Goal: Transaction & Acquisition: Purchase product/service

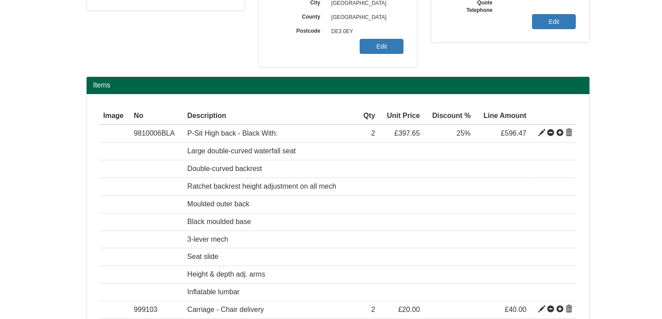
scroll to position [218, 0]
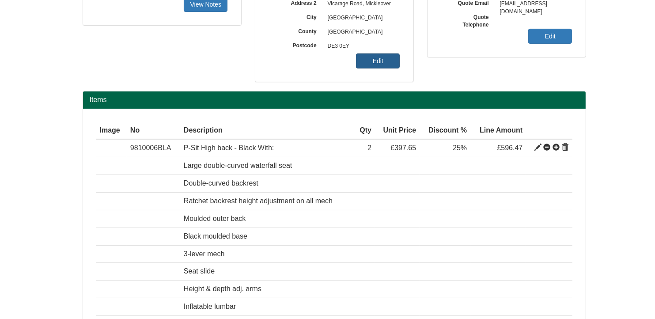
click at [365, 61] on link "Edit" at bounding box center [378, 60] width 44 height 15
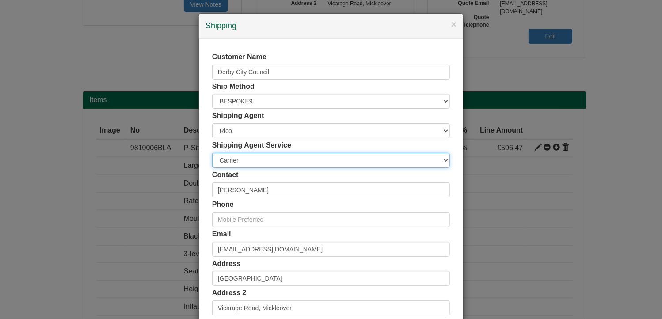
click at [232, 160] on select "Carrier White Glove" at bounding box center [331, 160] width 238 height 15
select select "TS-DELASS"
click at [212, 153] on select "Carrier White Glove" at bounding box center [331, 160] width 238 height 15
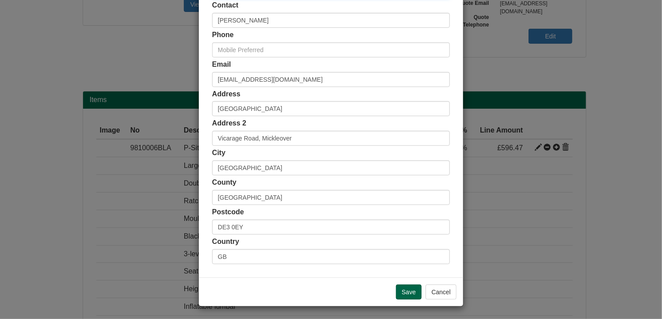
scroll to position [169, 0]
click at [408, 291] on input "Save" at bounding box center [409, 293] width 26 height 15
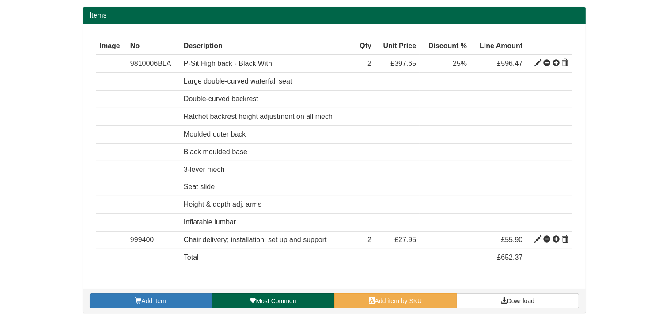
scroll to position [302, 0]
click at [529, 301] on span "Download" at bounding box center [520, 300] width 27 height 7
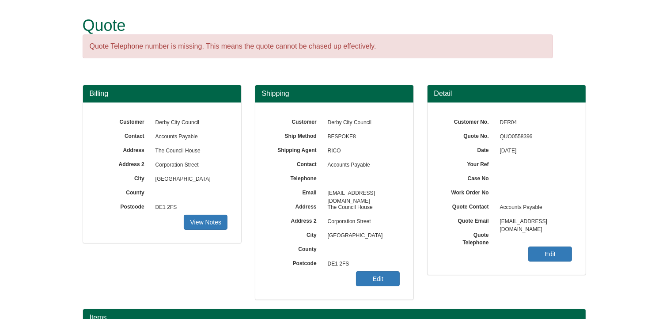
scroll to position [110, 0]
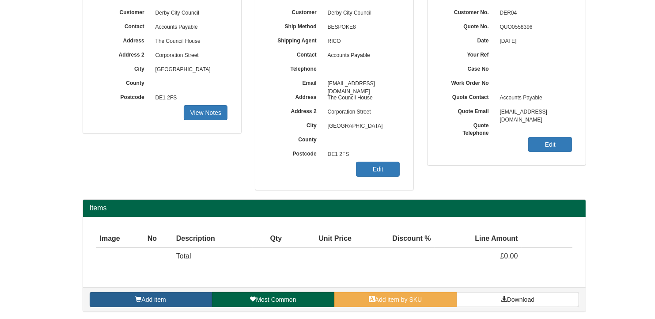
click at [143, 299] on span "Add item" at bounding box center [153, 299] width 24 height 7
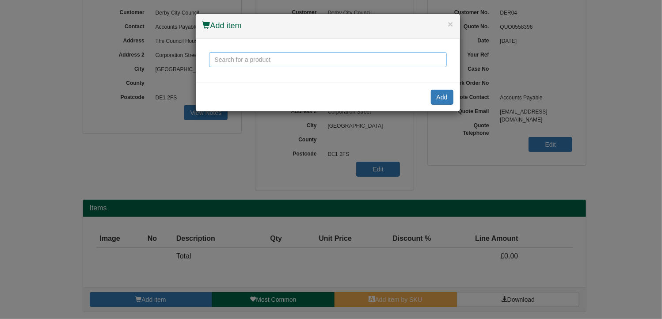
click at [304, 62] on input "text" at bounding box center [328, 59] width 238 height 15
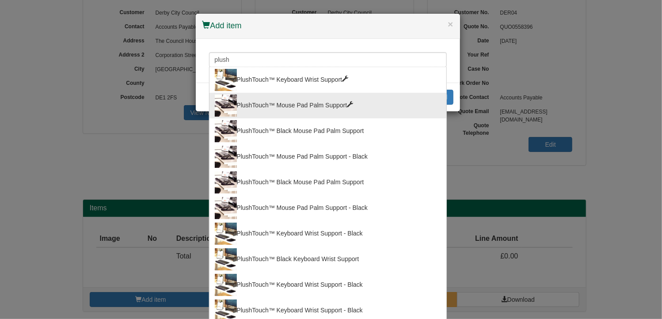
click at [297, 108] on div "PlushTouch™ Mouse Pad Palm Support" at bounding box center [328, 106] width 226 height 22
type input "PlushTouch™ Mouse Pad Palm Support"
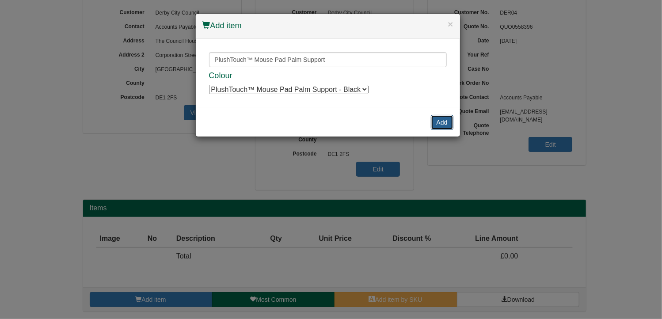
click at [440, 119] on button "Add" at bounding box center [442, 122] width 23 height 15
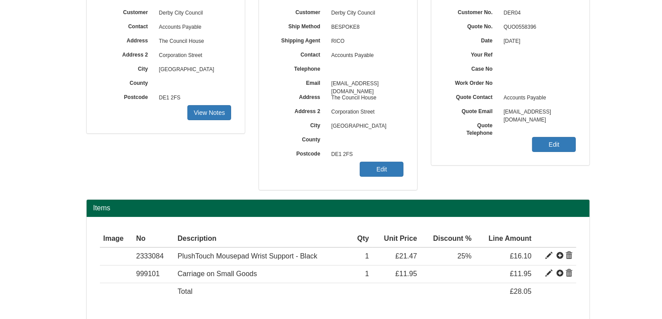
scroll to position [145, 0]
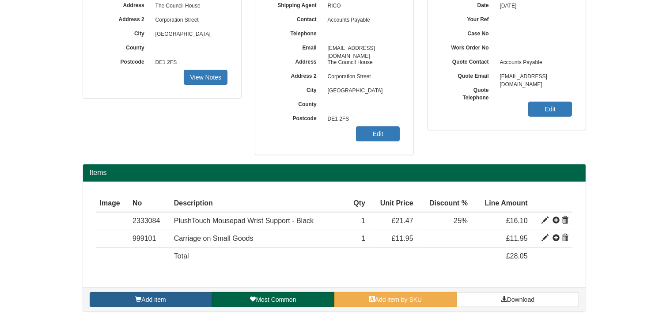
click at [169, 296] on link "Add item" at bounding box center [151, 299] width 122 height 15
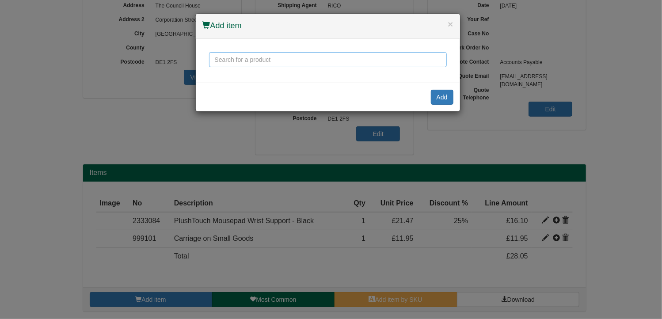
click at [260, 61] on input "text" at bounding box center [328, 59] width 238 height 15
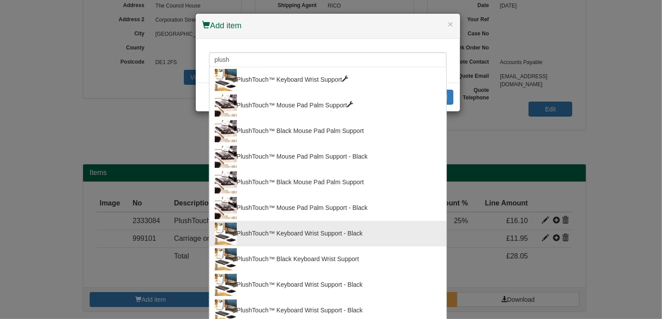
click at [302, 231] on div "PlushTouch™ Keyboard Wrist Support - Black" at bounding box center [328, 234] width 226 height 22
type input "PlushTouch™ Keyboard Wrist Support - Black"
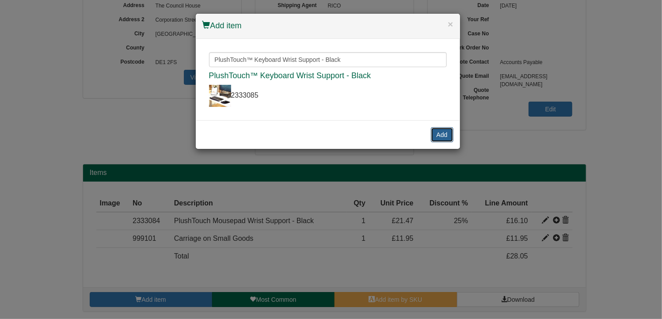
click at [445, 135] on button "Add" at bounding box center [442, 134] width 23 height 15
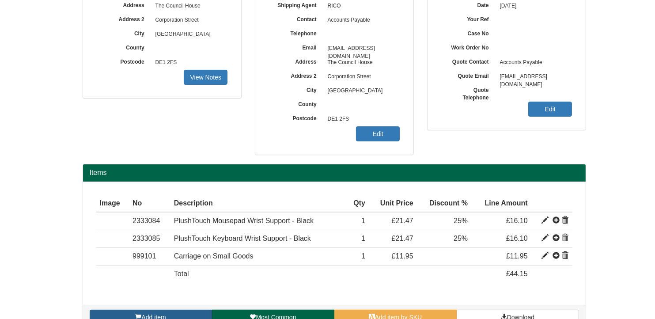
click at [173, 314] on link "Add item" at bounding box center [151, 317] width 122 height 15
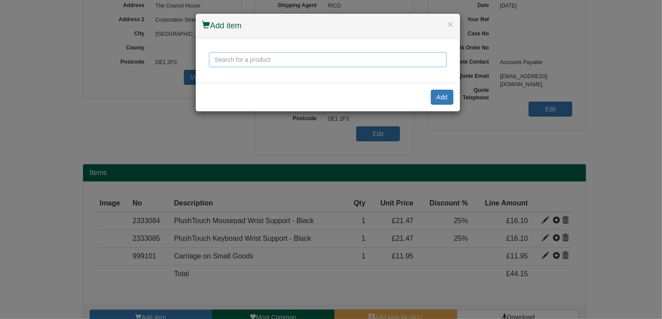
click at [260, 58] on input "text" at bounding box center [328, 59] width 238 height 15
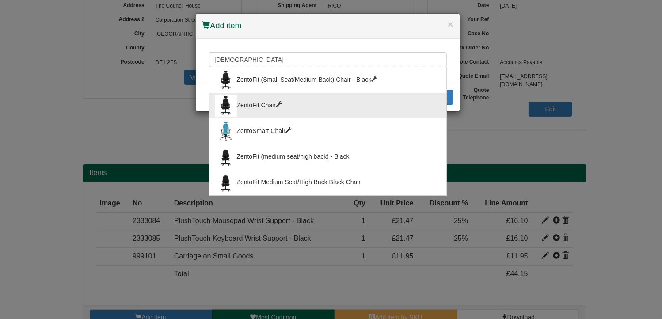
click at [247, 105] on div "ZentoFit Chair" at bounding box center [328, 106] width 226 height 22
type input "ZentoFit Chair"
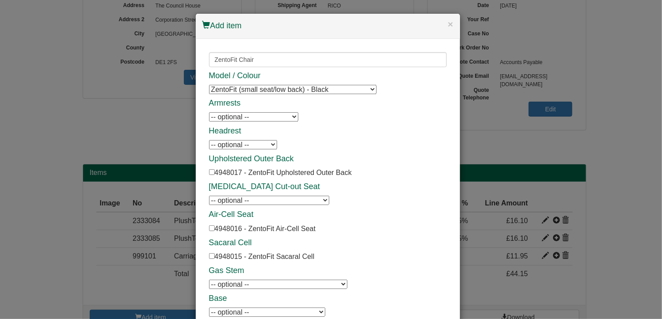
click at [308, 89] on select "ZentoFit (small seat/low back) - Black ZentoFit (medium seat/low back) - Black …" at bounding box center [293, 89] width 168 height 9
select select "4948023"
click at [209, 85] on select "ZentoFit (small seat/low back) - Black ZentoFit (medium seat/low back) - Black …" at bounding box center [293, 89] width 168 height 9
click at [233, 117] on select "-- optional -- ZentoFit 3D Trigger Arms ZentoFit Rotating Arms" at bounding box center [253, 116] width 89 height 9
select select "4948011"
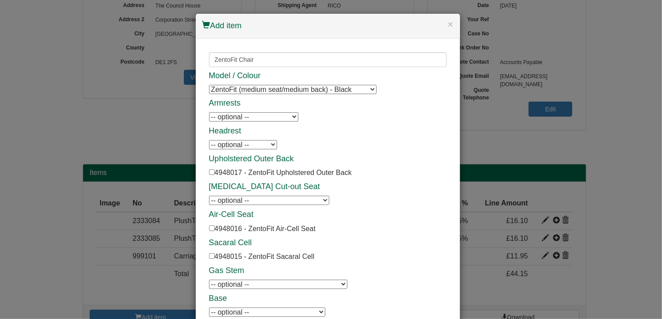
click at [209, 112] on select "-- optional -- ZentoFit 3D Trigger Arms ZentoFit Rotating Arms" at bounding box center [253, 116] width 89 height 9
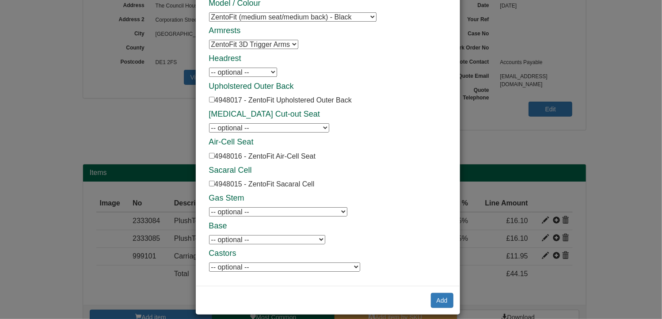
scroll to position [80, 0]
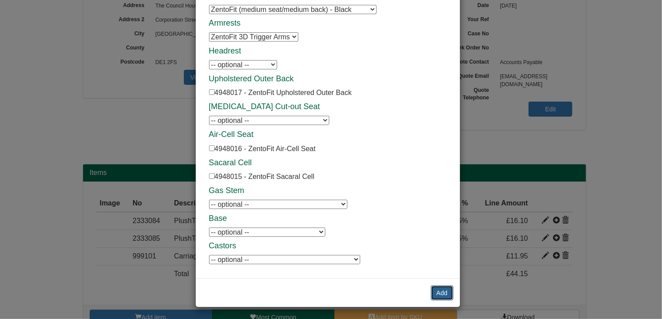
click at [435, 291] on button "Add" at bounding box center [442, 293] width 23 height 15
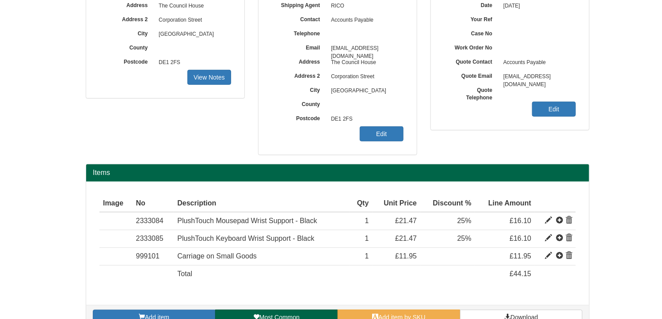
scroll to position [0, 0]
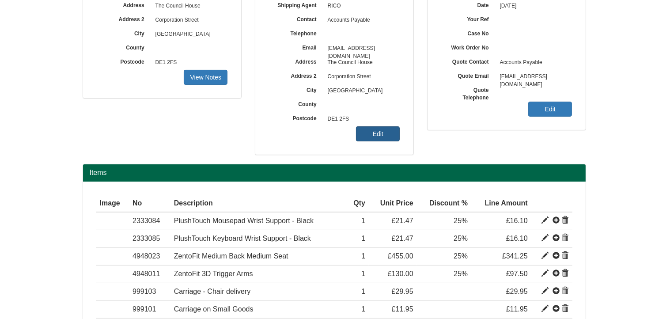
click at [371, 137] on link "Edit" at bounding box center [378, 133] width 44 height 15
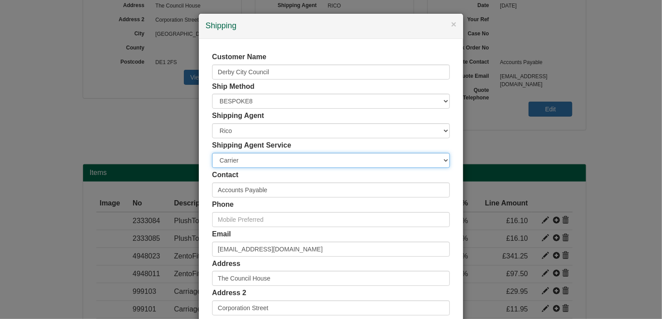
click at [232, 159] on select "Carrier White Glove" at bounding box center [331, 160] width 238 height 15
select select "TS-DELASS"
click at [212, 153] on select "Carrier White Glove" at bounding box center [331, 160] width 238 height 15
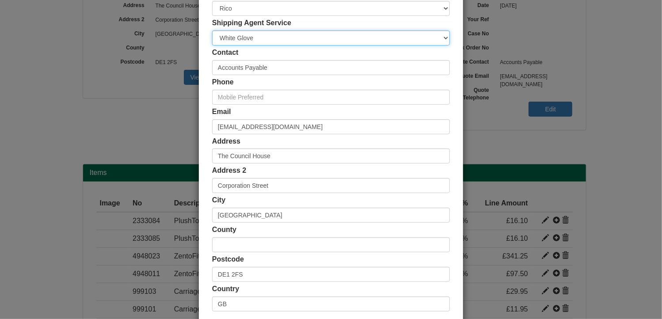
scroll to position [170, 0]
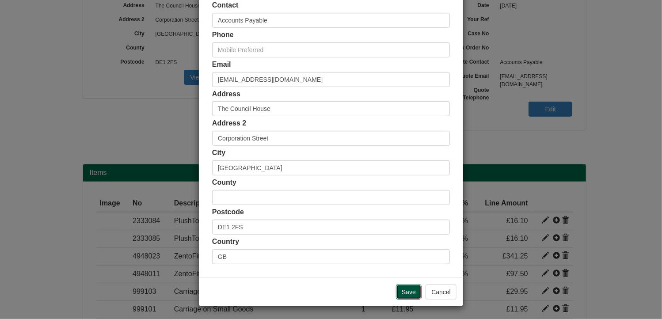
click at [401, 293] on input "Save" at bounding box center [409, 292] width 26 height 15
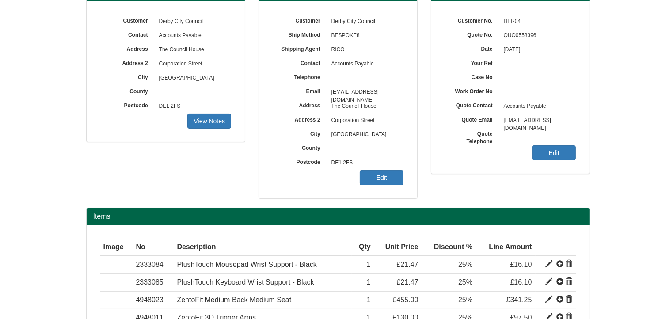
scroll to position [101, 0]
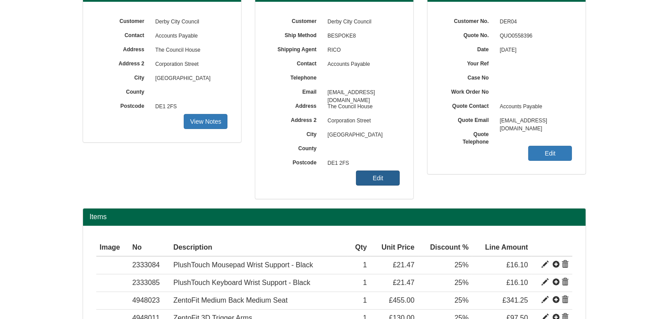
click at [377, 176] on link "Edit" at bounding box center [378, 178] width 44 height 15
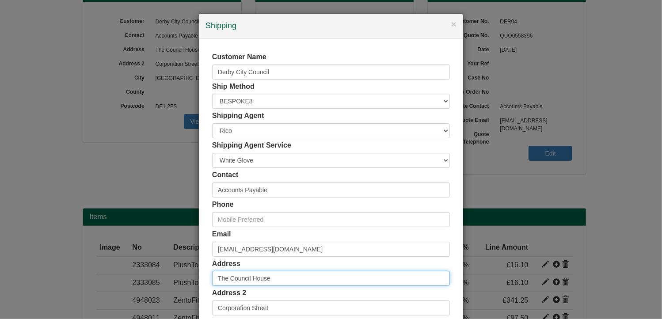
click at [214, 278] on input "The Council House" at bounding box center [331, 278] width 238 height 15
paste input "People Services Directorate|"
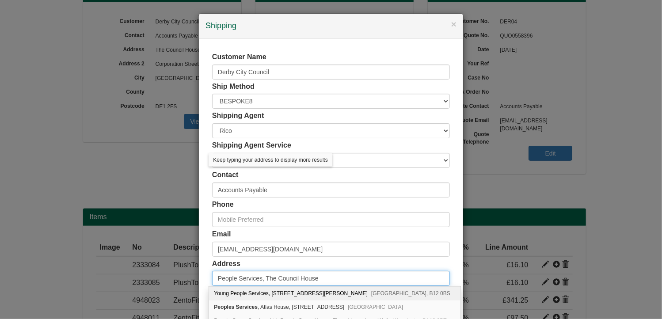
type input "People Services, The Council House"
click at [452, 257] on div "Customer Name Derby City Council Ship Method Free of Charge £5 Flat Rate £7.50 …" at bounding box center [331, 243] width 264 height 408
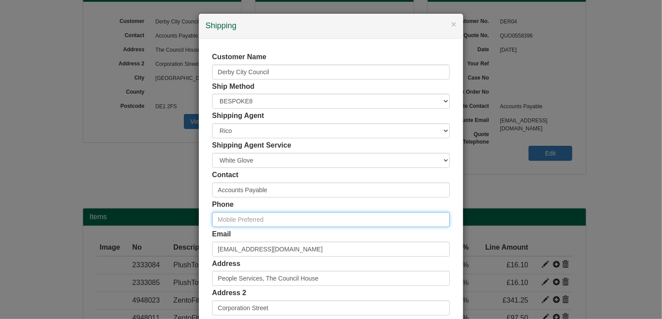
paste input "01332 643514"
type input "01332 643514"
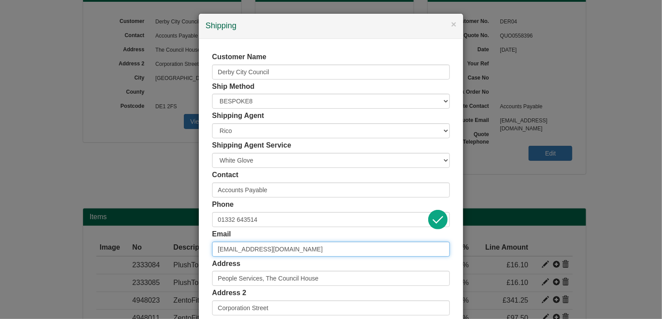
drag, startPoint x: 322, startPoint y: 252, endPoint x: 198, endPoint y: 242, distance: 123.7
click at [199, 242] on div "Customer Name Derby City Council Ship Method Free of Charge £5 Flat Rate £7.50 …" at bounding box center [331, 243] width 264 height 408
paste input "kerry.eames"
type input "[PERSON_NAME][EMAIL_ADDRESS][PERSON_NAME][DOMAIN_NAME]"
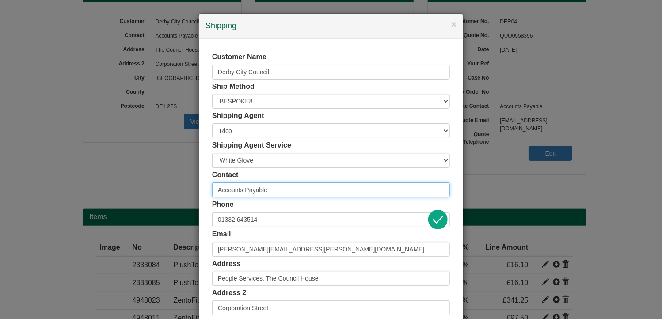
drag, startPoint x: 283, startPoint y: 190, endPoint x: 186, endPoint y: 190, distance: 97.2
click at [186, 190] on div "× Shipping Customer Name Derby City Council Ship Method Free of Charge £5 Flat …" at bounding box center [331, 159] width 662 height 319
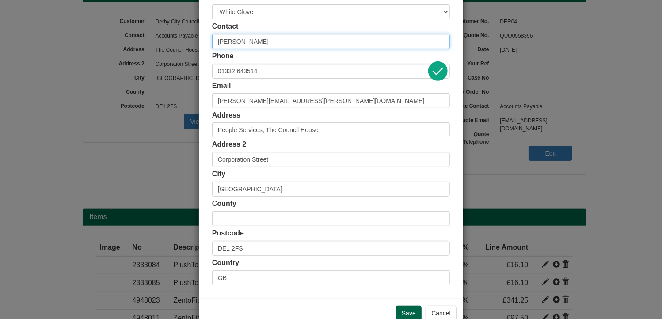
scroll to position [170, 0]
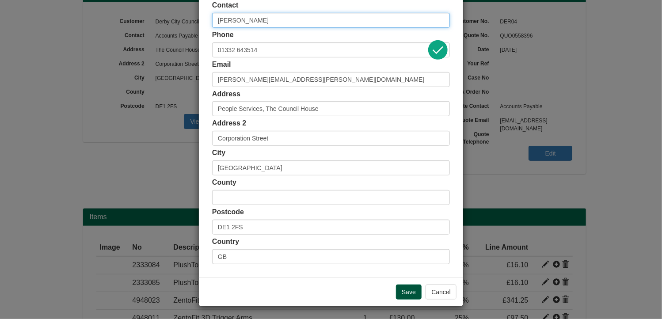
type input "[PERSON_NAME]"
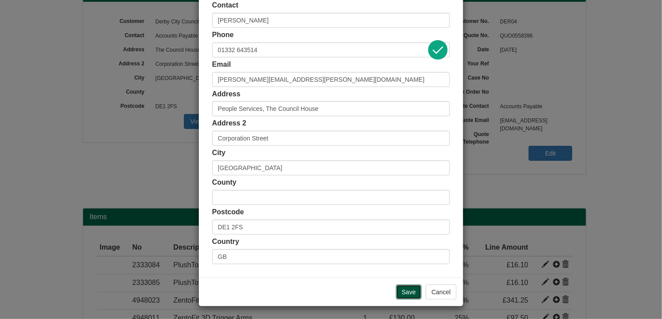
click at [405, 289] on input "Save" at bounding box center [409, 292] width 26 height 15
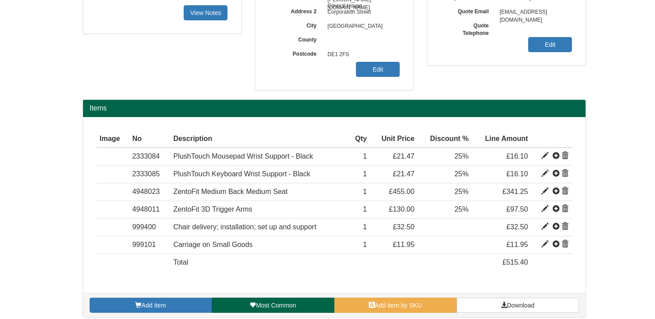
scroll to position [215, 0]
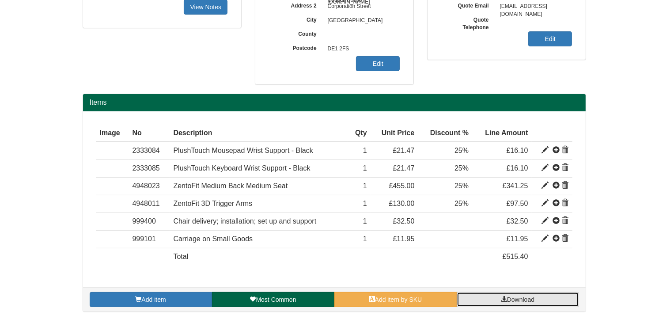
click at [523, 296] on span "Download" at bounding box center [520, 299] width 27 height 7
